Goal: Information Seeking & Learning: Learn about a topic

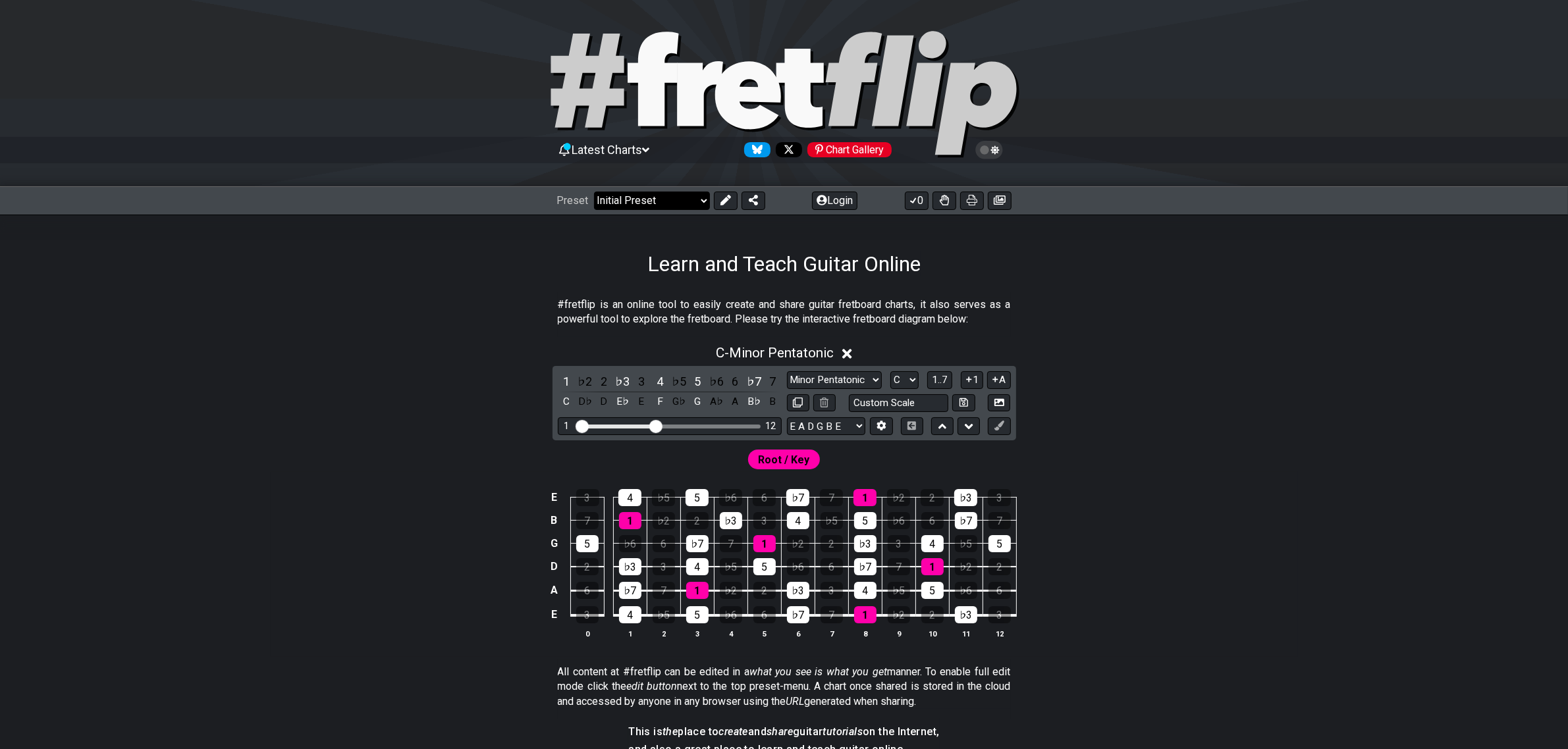
click at [672, 196] on select "Welcome to #fretflip! Initial Preset Custom Preset Minor Pentatonic Major Penta…" at bounding box center [652, 201] width 116 height 19
click at [594, 192] on select "Welcome to #fretflip! Initial Preset Custom Preset Minor Pentatonic Major Penta…" at bounding box center [652, 201] width 116 height 19
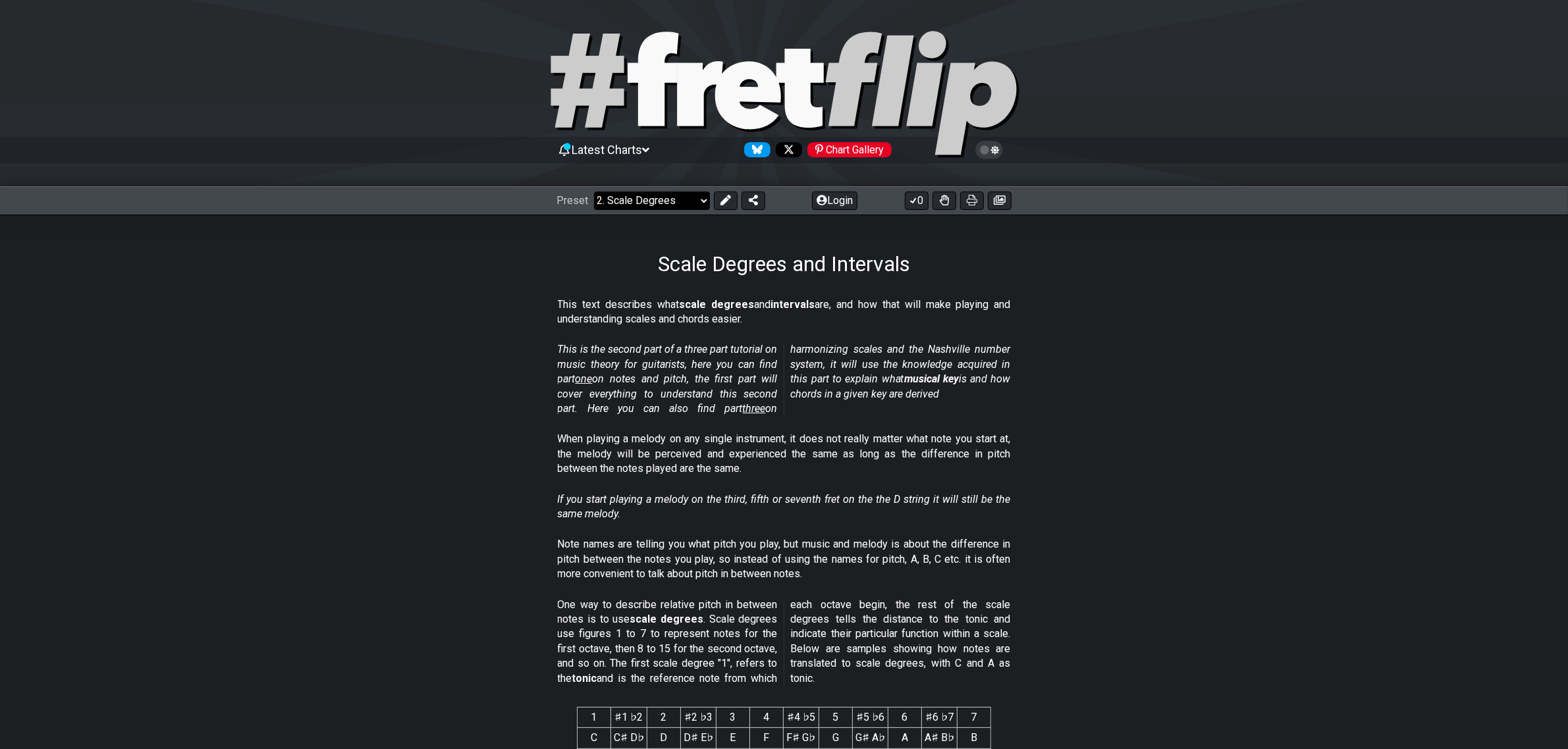
click at [665, 205] on select "Welcome to #fretflip! Initial Preset Custom Preset Minor Pentatonic Major Penta…" at bounding box center [652, 201] width 116 height 19
click at [676, 196] on select "Welcome to #fretflip! Initial Preset Custom Preset Minor Pentatonic Major Penta…" at bounding box center [652, 201] width 116 height 19
click at [594, 192] on select "Welcome to #fretflip! Initial Preset Custom Preset Minor Pentatonic Major Penta…" at bounding box center [652, 201] width 116 height 19
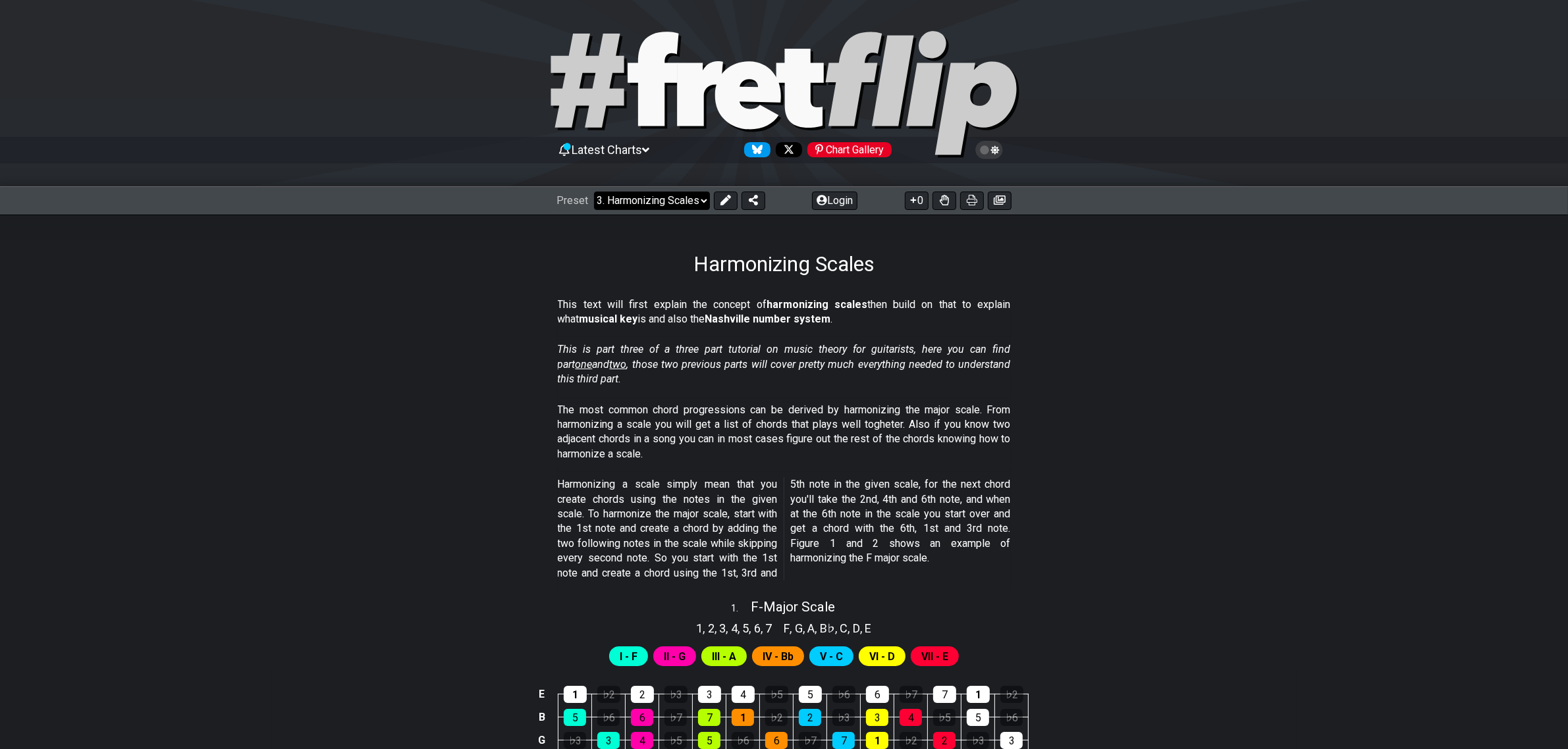
click at [686, 203] on select "Welcome to #fretflip! Initial Preset Custom Preset Minor Pentatonic Major Penta…" at bounding box center [652, 201] width 116 height 19
click at [594, 192] on select "Welcome to #fretflip! Initial Preset Custom Preset Minor Pentatonic Major Penta…" at bounding box center [652, 201] width 116 height 19
select select "/find-all-notes"
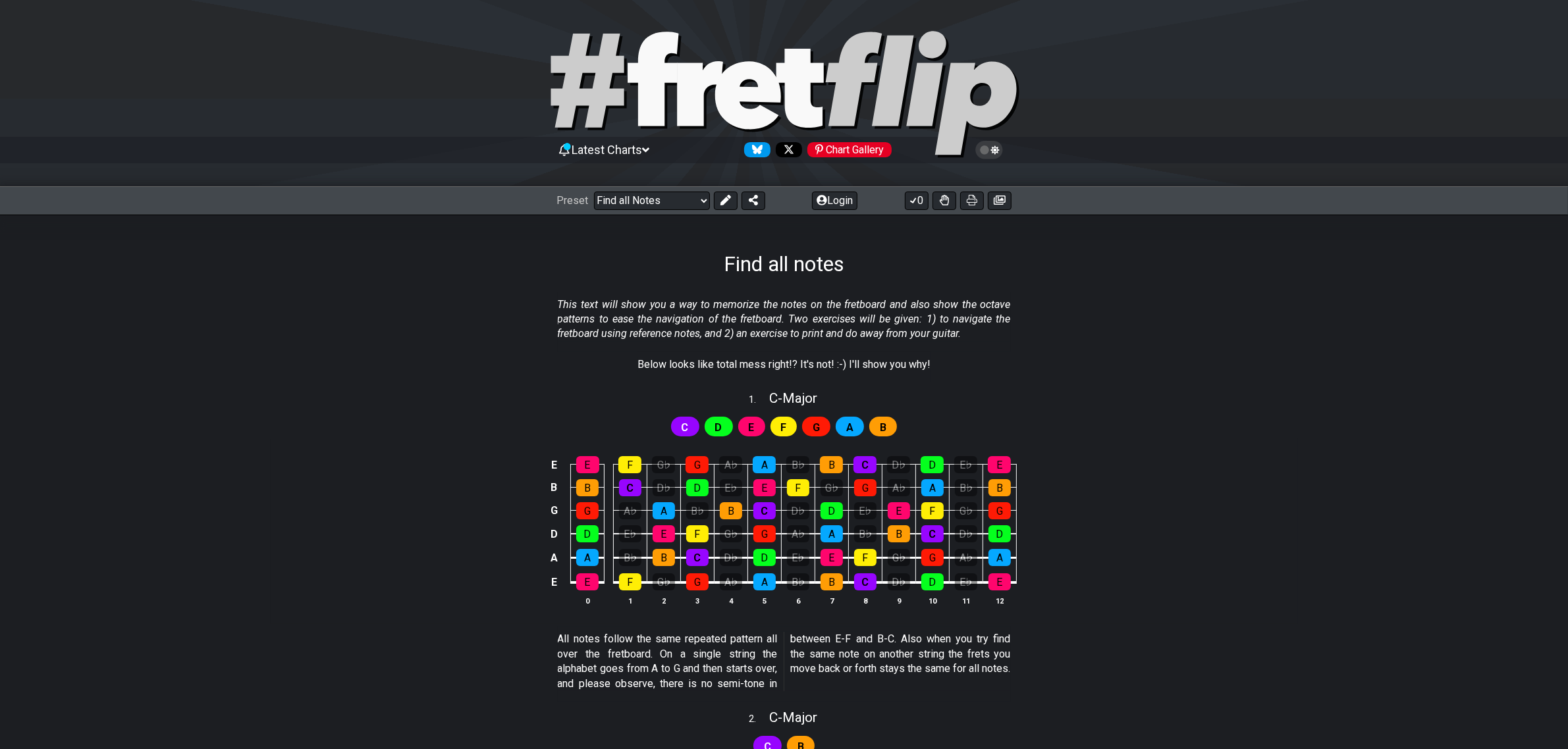
click at [624, 140] on div "Latest Charts Chart Gallery" at bounding box center [784, 150] width 454 height 21
